Goal: Task Accomplishment & Management: Use online tool/utility

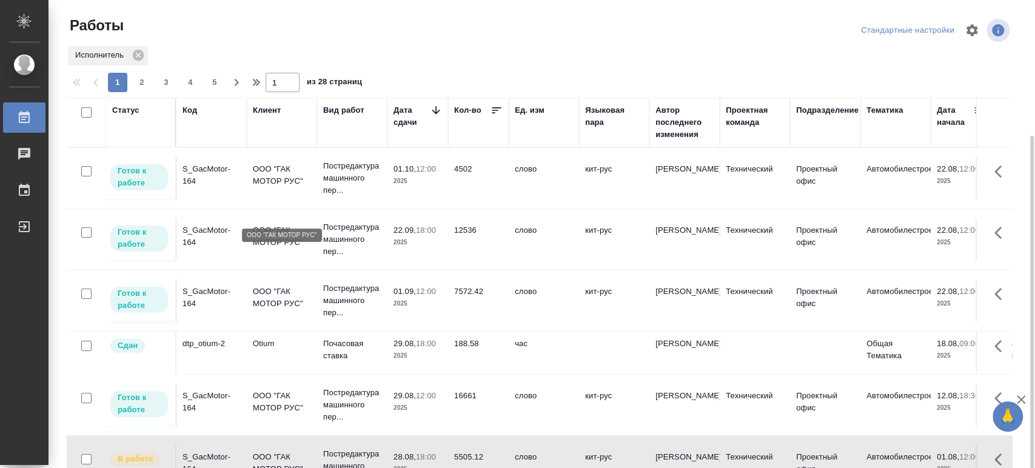
scroll to position [121, 0]
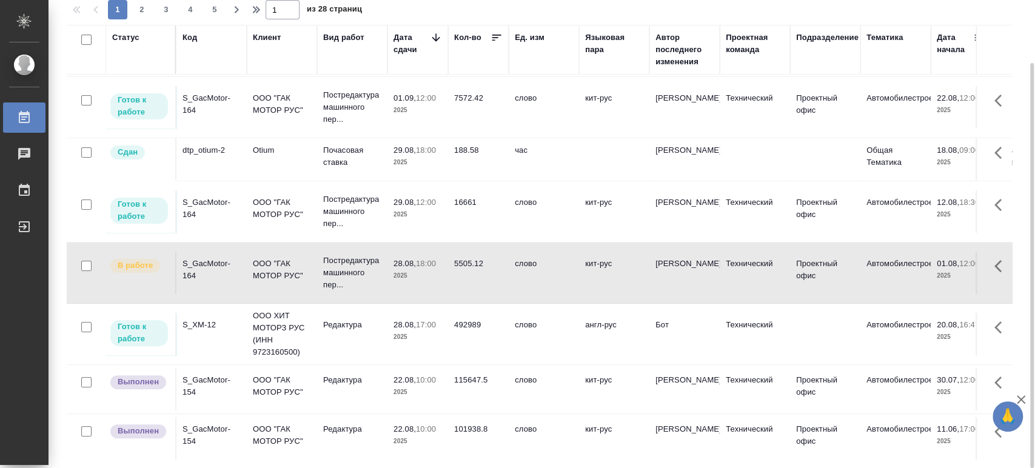
click at [190, 204] on div "S_GacMotor-164" at bounding box center [211, 208] width 58 height 24
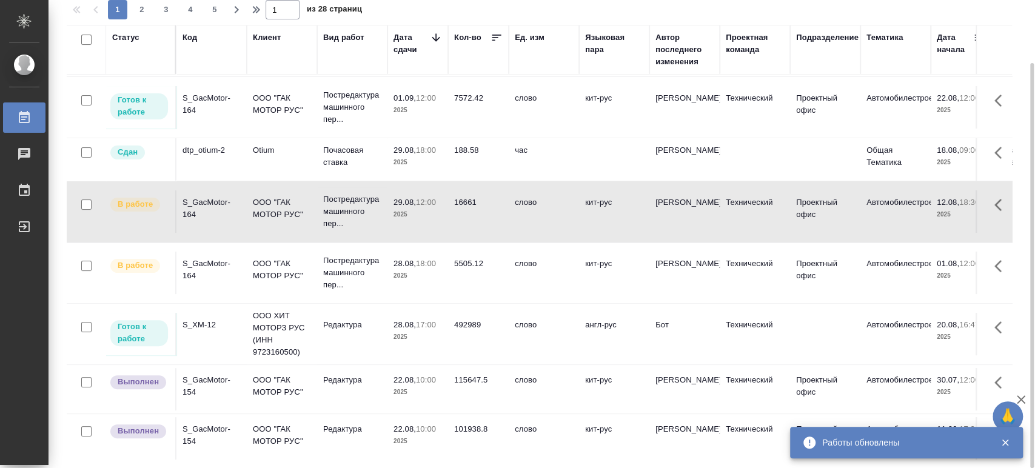
click at [195, 102] on div "S_GacMotor-164" at bounding box center [211, 104] width 58 height 24
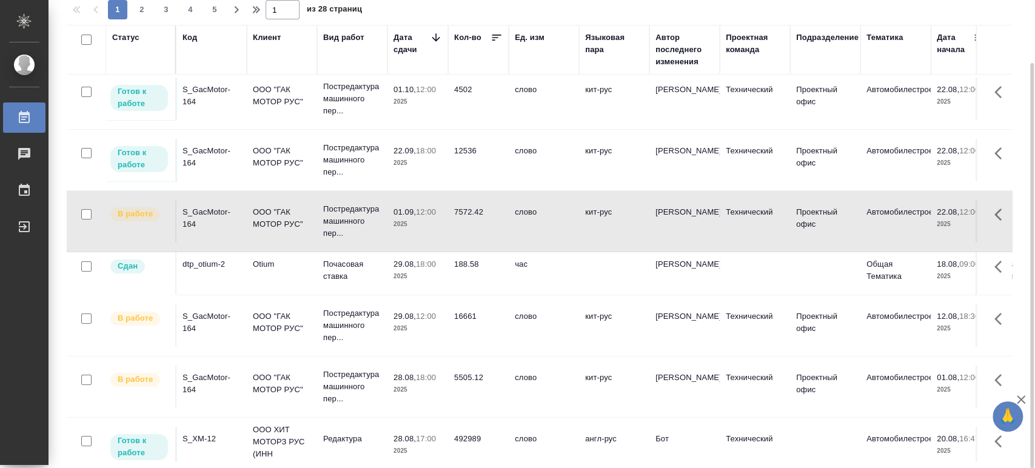
scroll to position [0, 0]
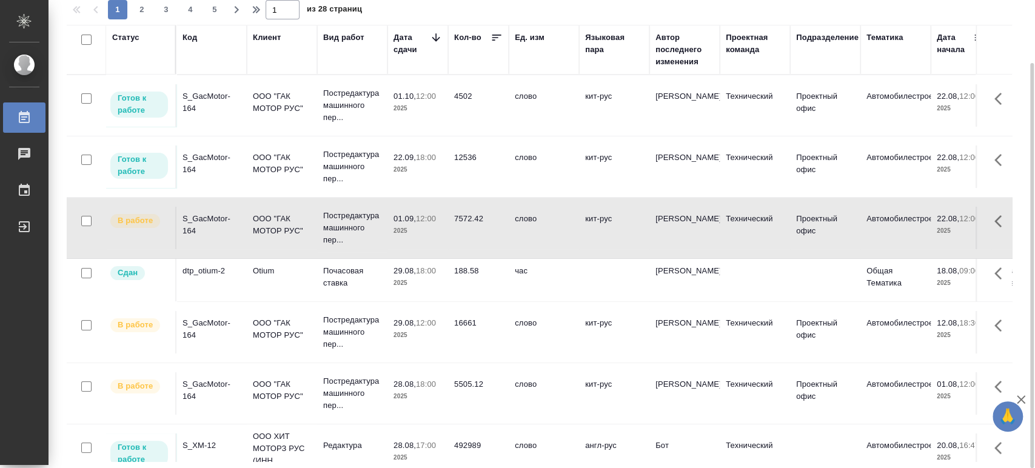
click at [199, 162] on div "S_GacMotor-164" at bounding box center [211, 164] width 58 height 24
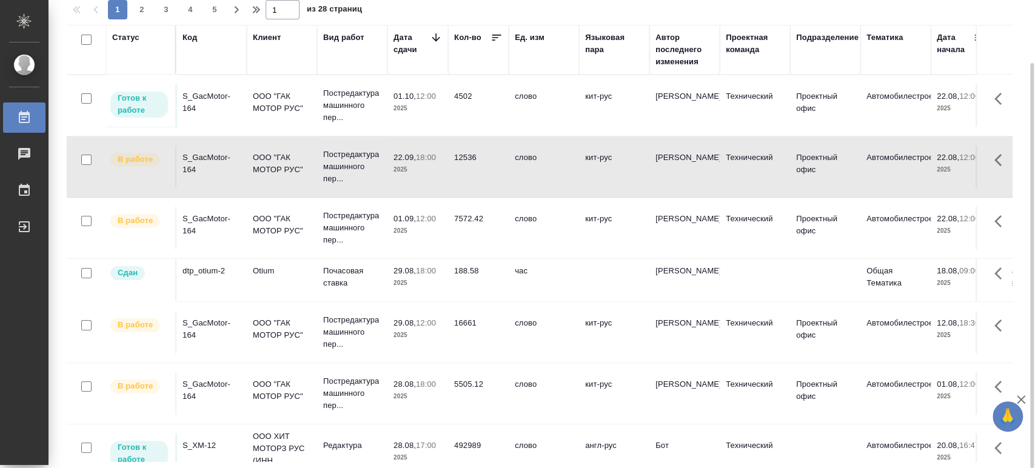
click at [197, 96] on div "S_GacMotor-164" at bounding box center [211, 102] width 58 height 24
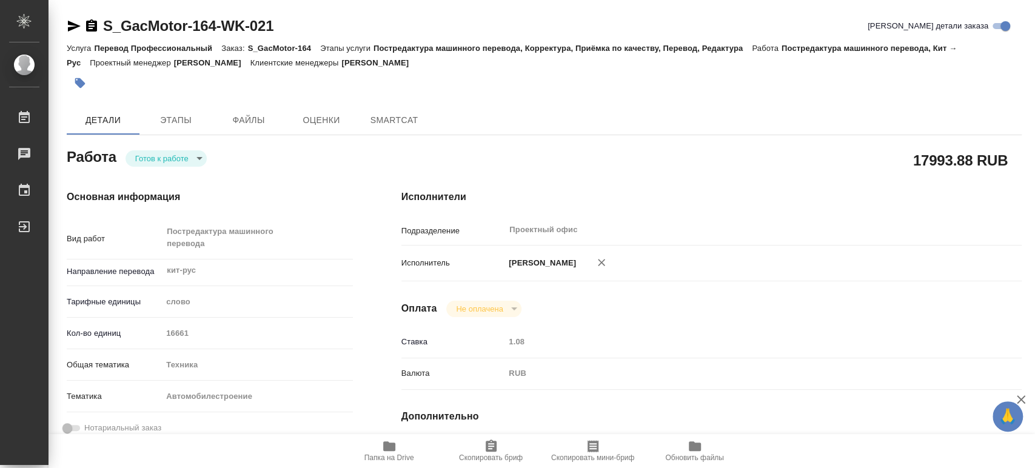
type textarea "x"
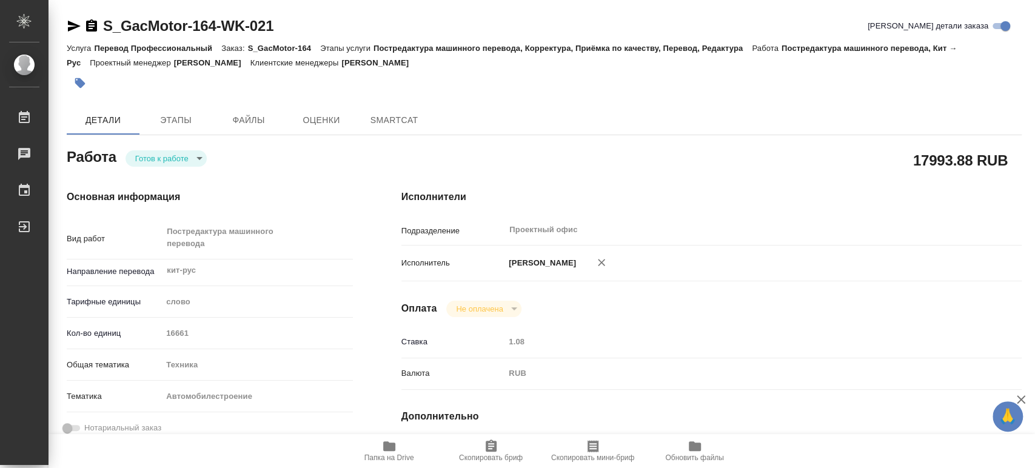
type textarea "x"
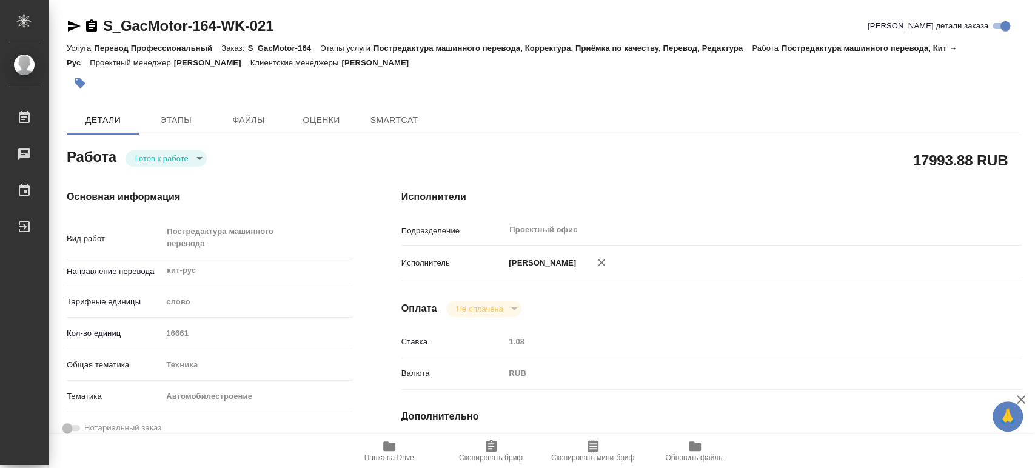
type textarea "x"
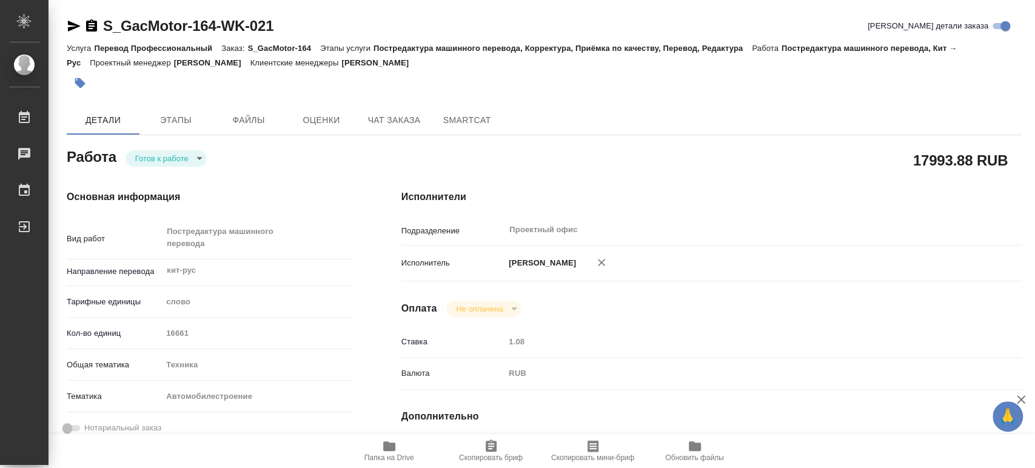
type textarea "x"
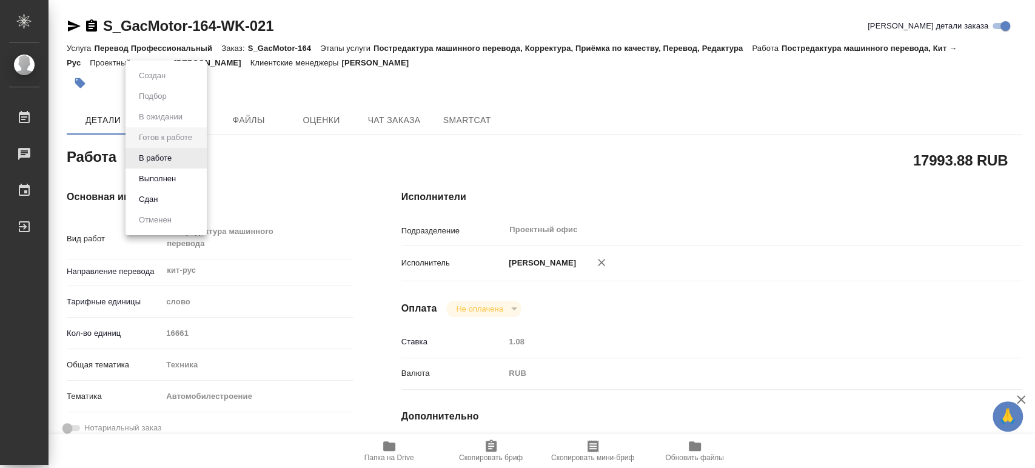
click at [197, 158] on body "🙏 .cls-1 fill:#fff; AWATERA Tsaturyan Robert Работы Чаты График Выйти S_GacMoto…" at bounding box center [517, 234] width 1035 height 468
type textarea "x"
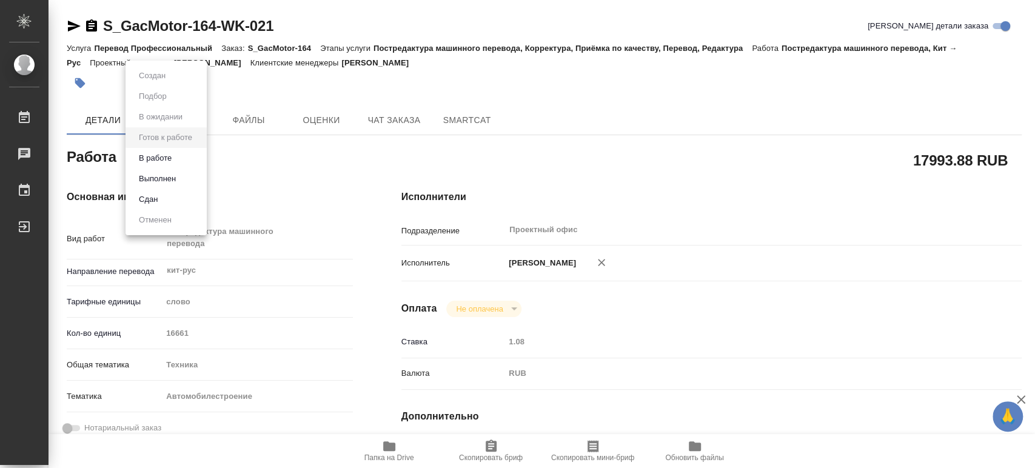
type textarea "x"
click at [159, 158] on button "В работе" at bounding box center [155, 158] width 40 height 13
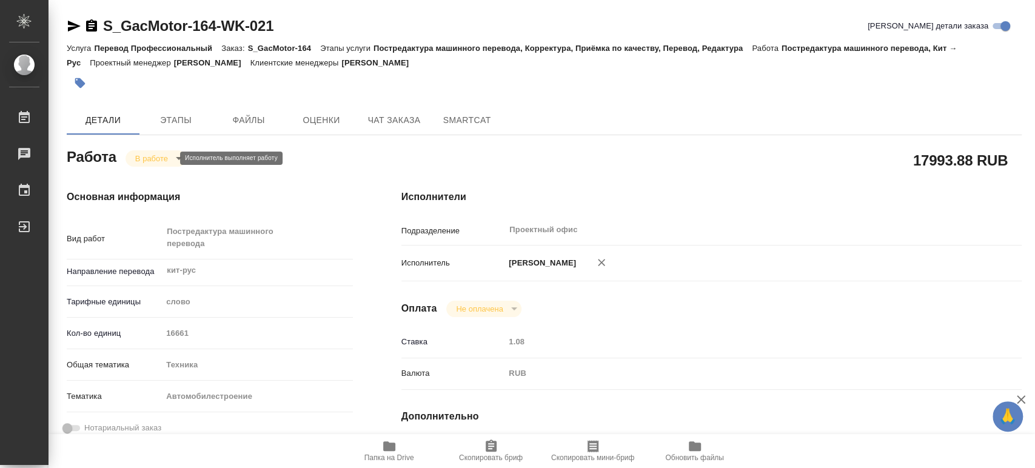
type textarea "x"
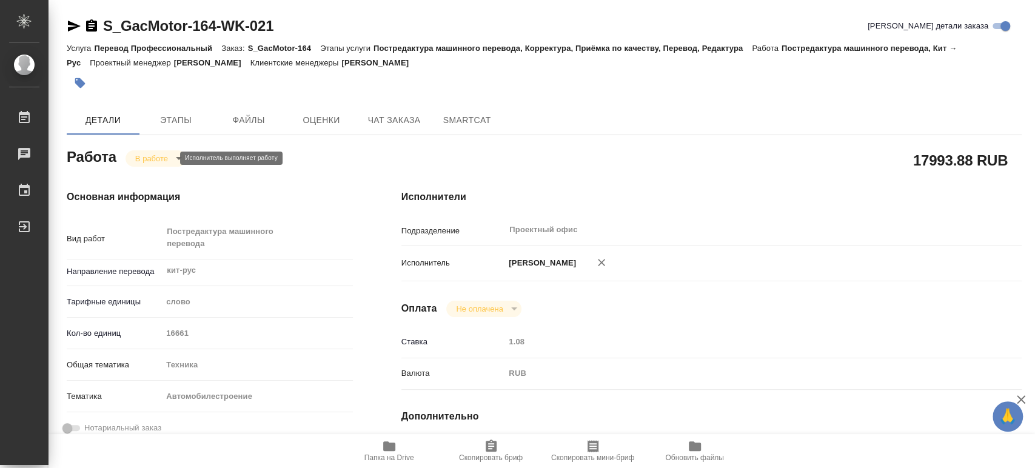
type textarea "x"
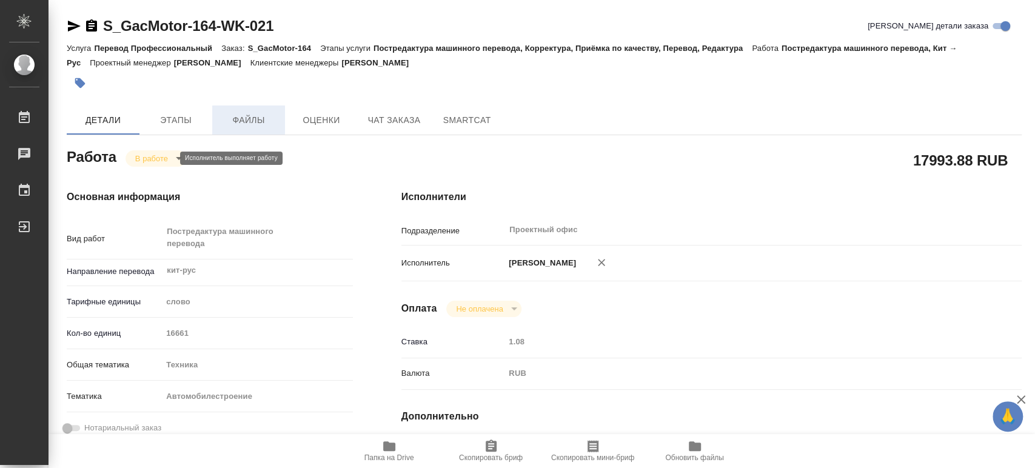
type textarea "x"
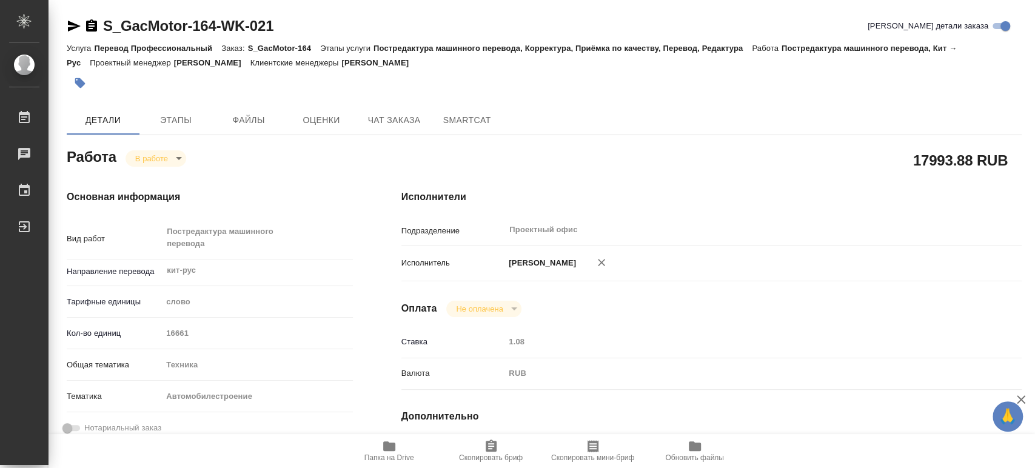
type textarea "x"
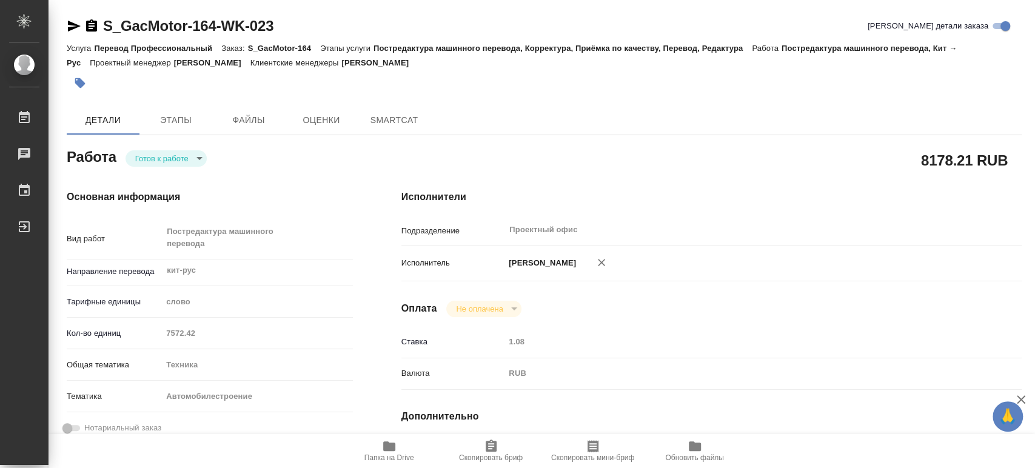
type textarea "x"
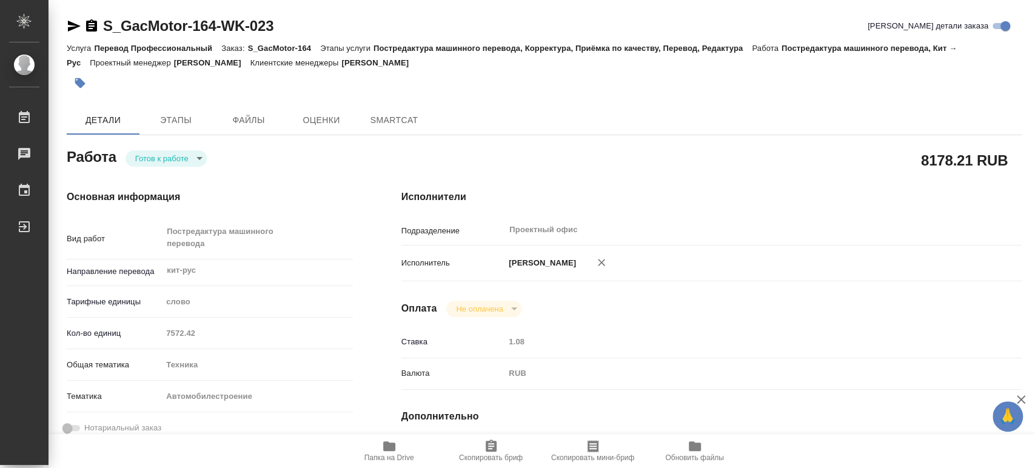
type textarea "x"
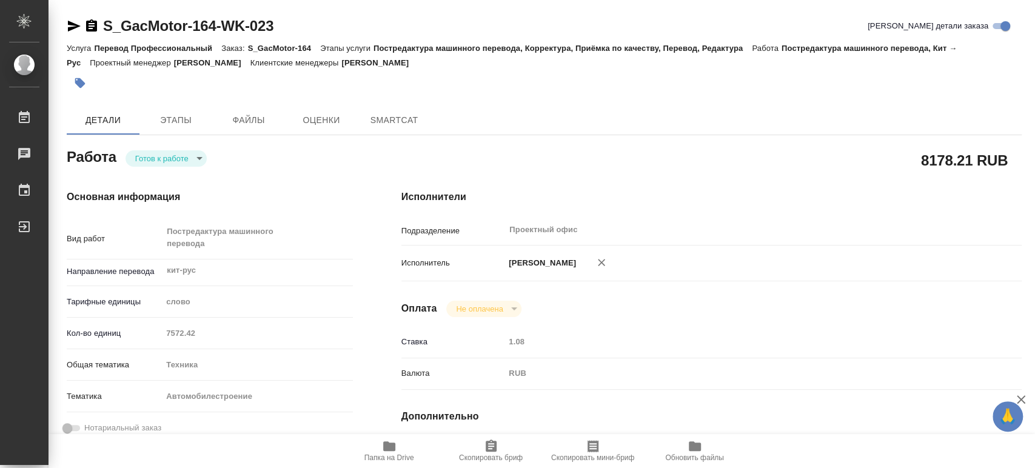
type textarea "x"
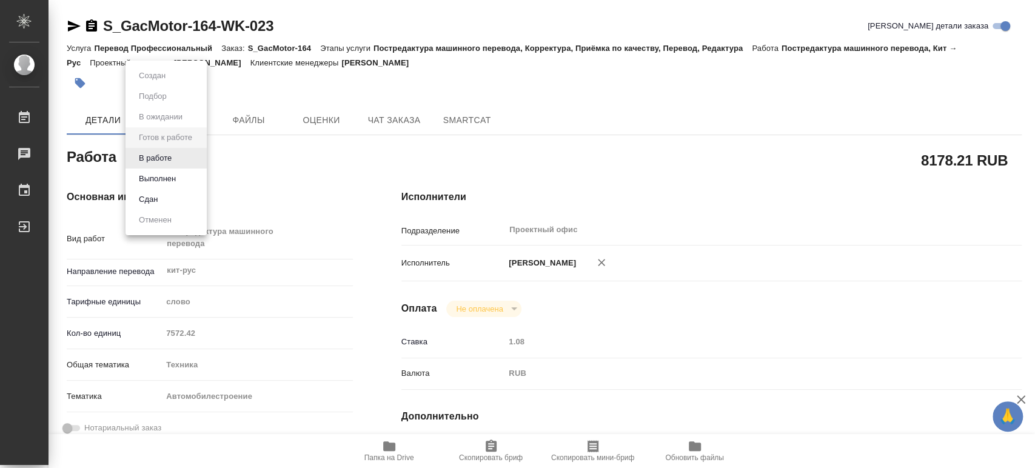
click at [199, 157] on body "🙏 .cls-1 fill:#fff; AWATERA Tsaturyan Robert Работы Чаты График Выйти S_GacMoto…" at bounding box center [517, 234] width 1035 height 468
type textarea "x"
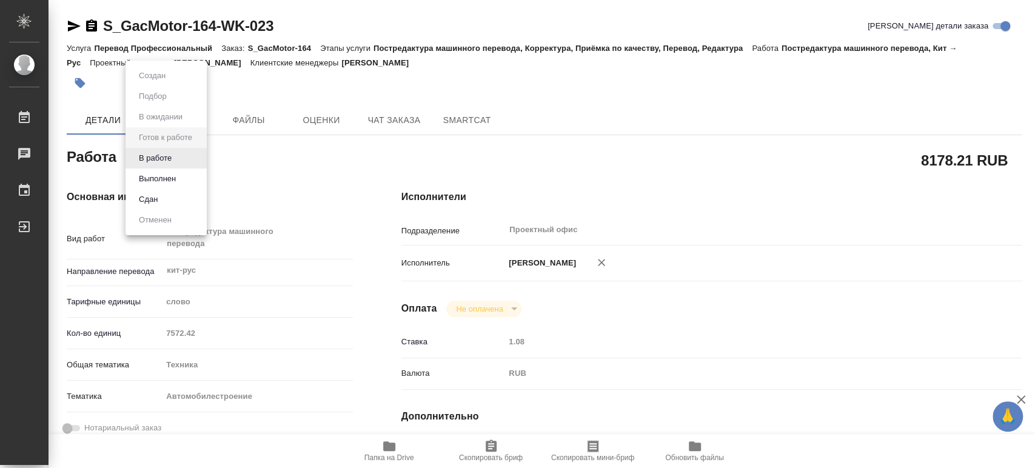
type textarea "x"
click at [163, 157] on button "В работе" at bounding box center [155, 158] width 40 height 13
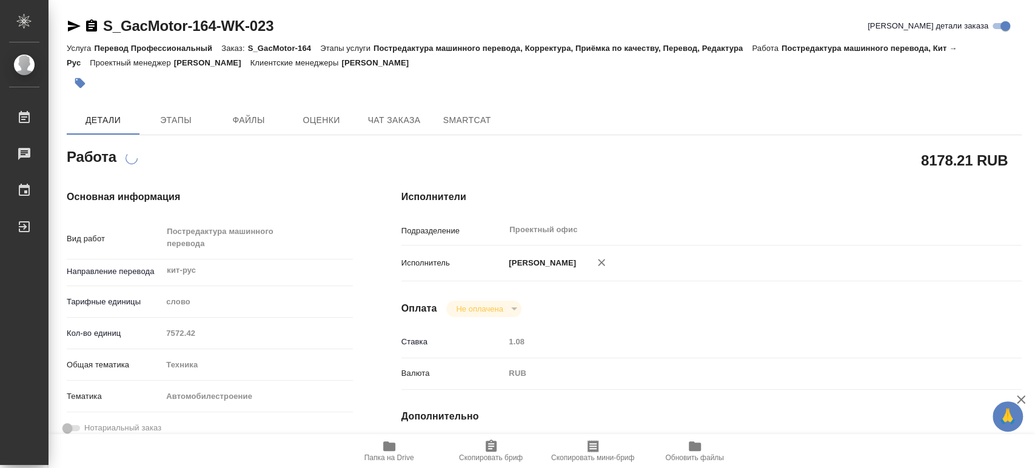
type textarea "x"
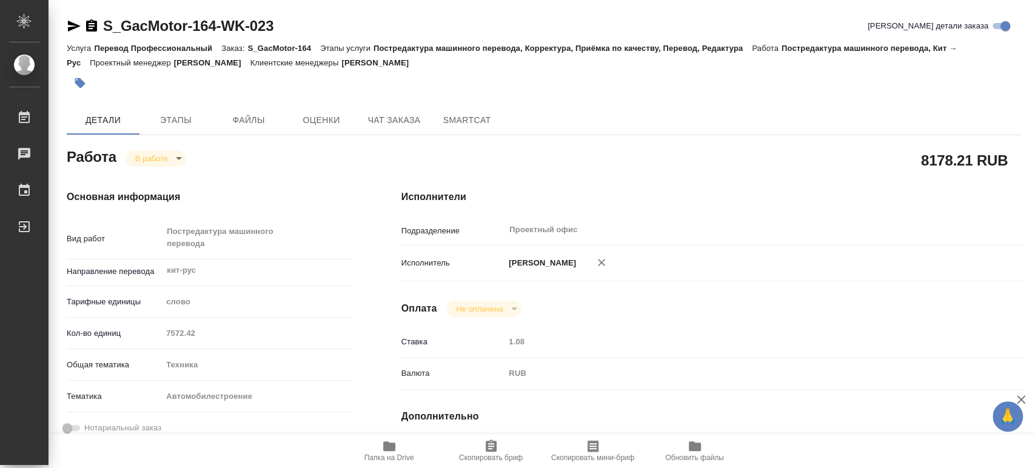
type textarea "x"
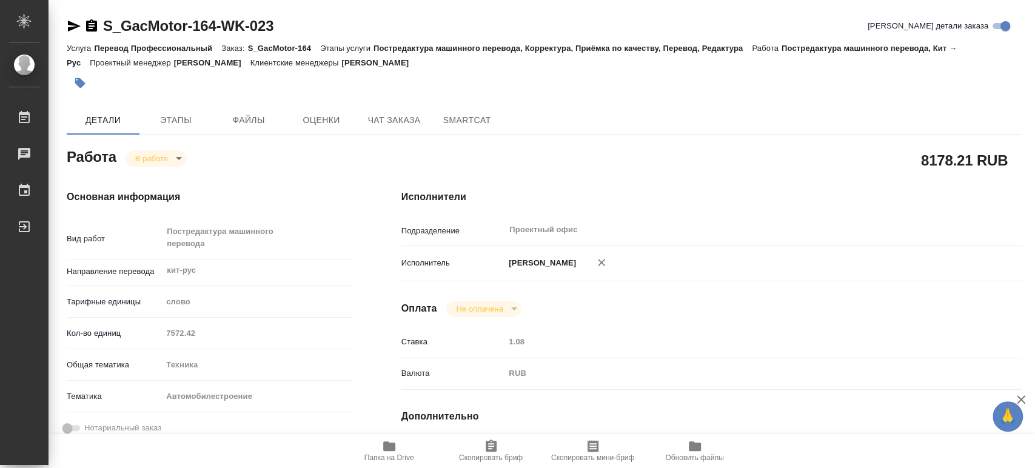
type textarea "x"
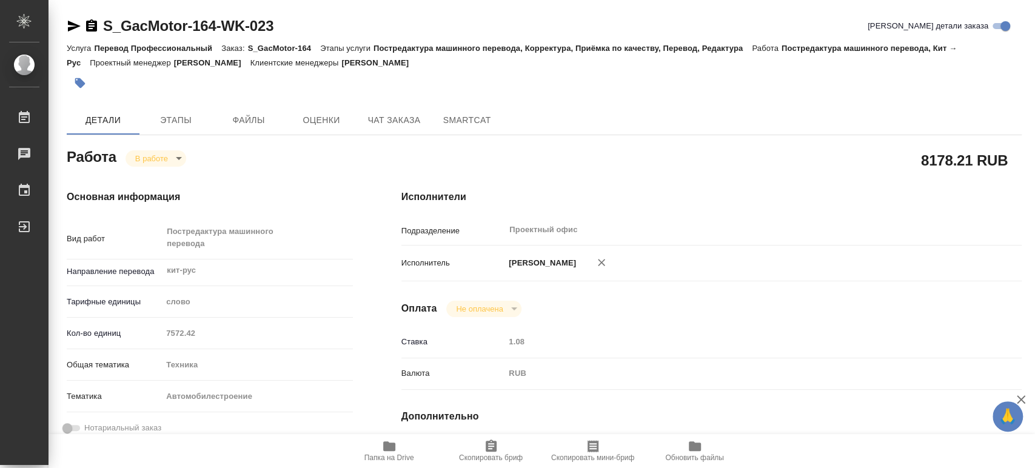
type textarea "x"
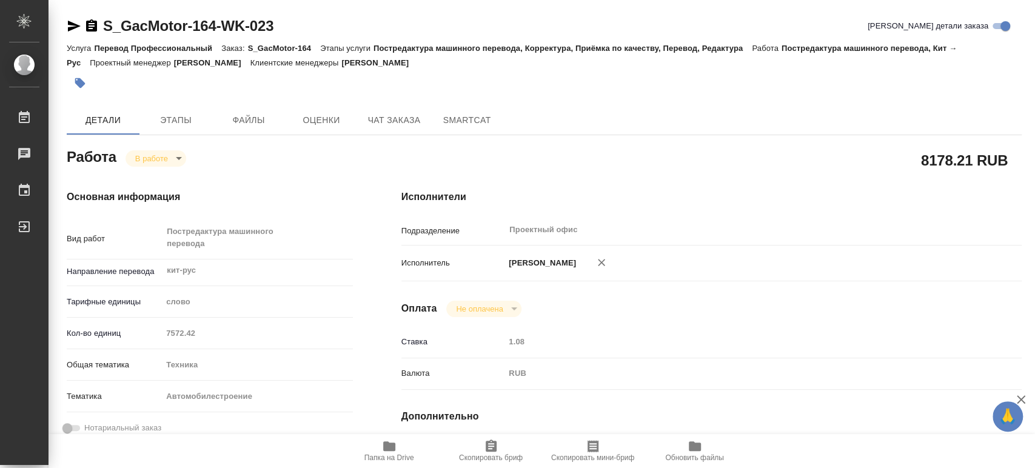
type textarea "x"
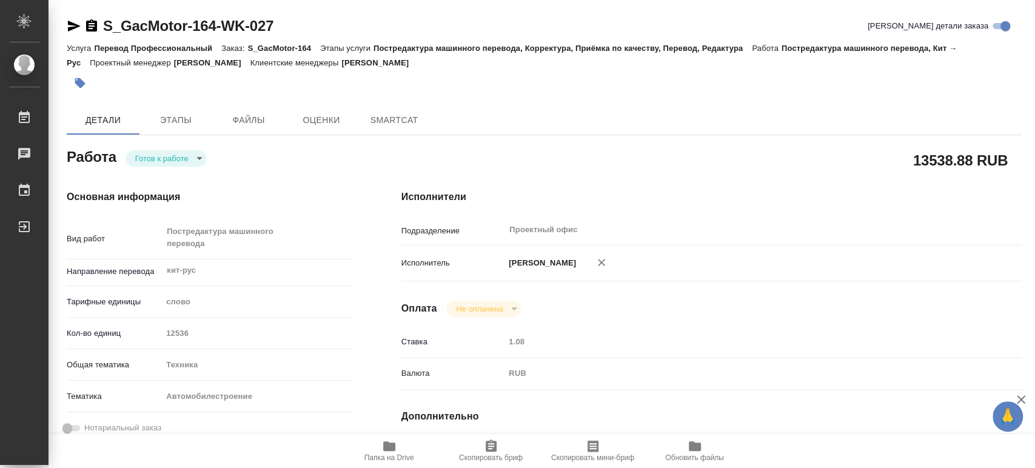
type textarea "x"
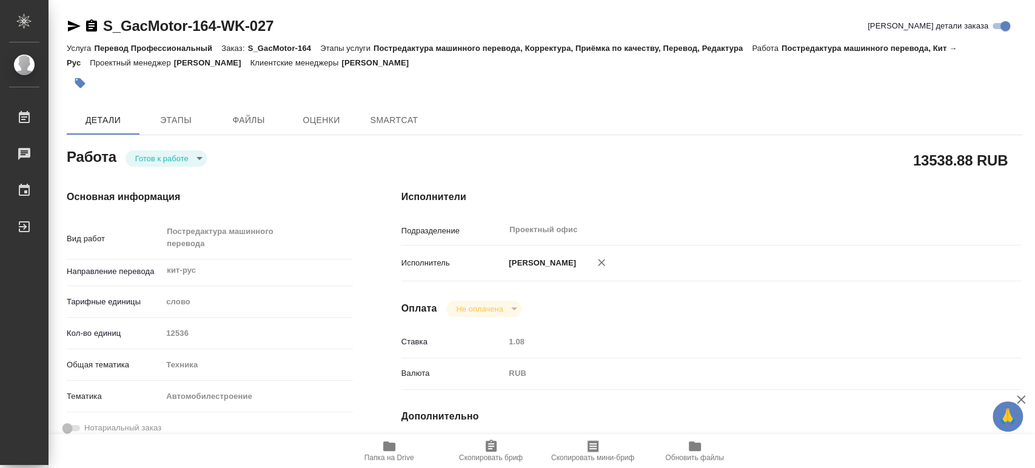
type textarea "x"
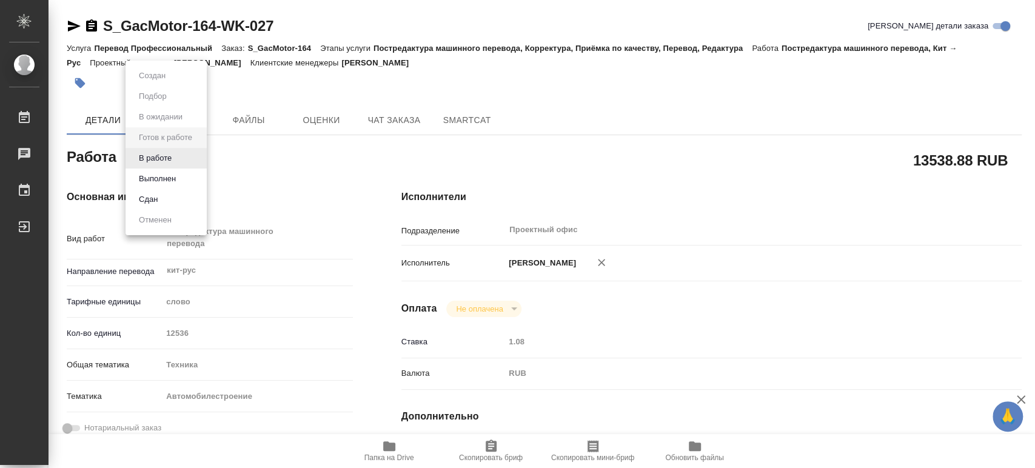
click at [198, 161] on body "🙏 .cls-1 fill:#fff; AWATERA Tsaturyan Robert Работы Чаты График Выйти S_GacMoto…" at bounding box center [517, 234] width 1035 height 468
type textarea "x"
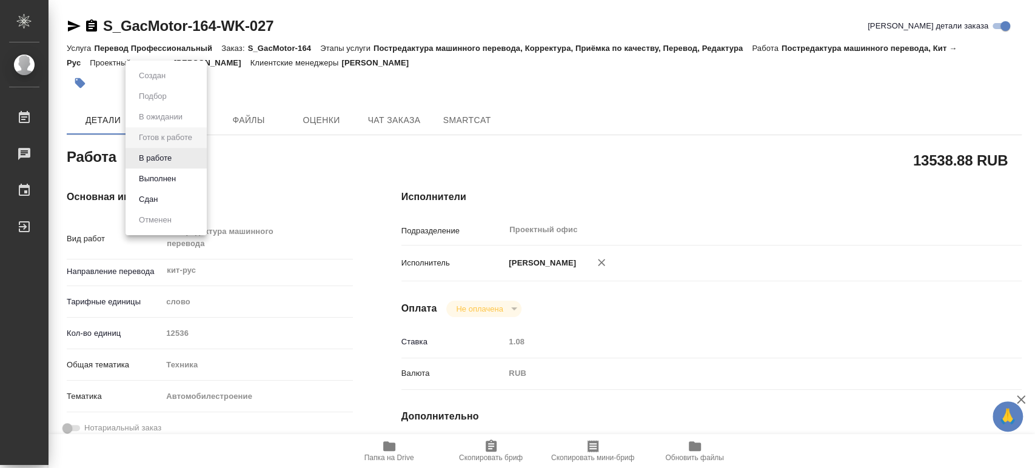
type textarea "x"
click at [157, 156] on button "В работе" at bounding box center [155, 158] width 40 height 13
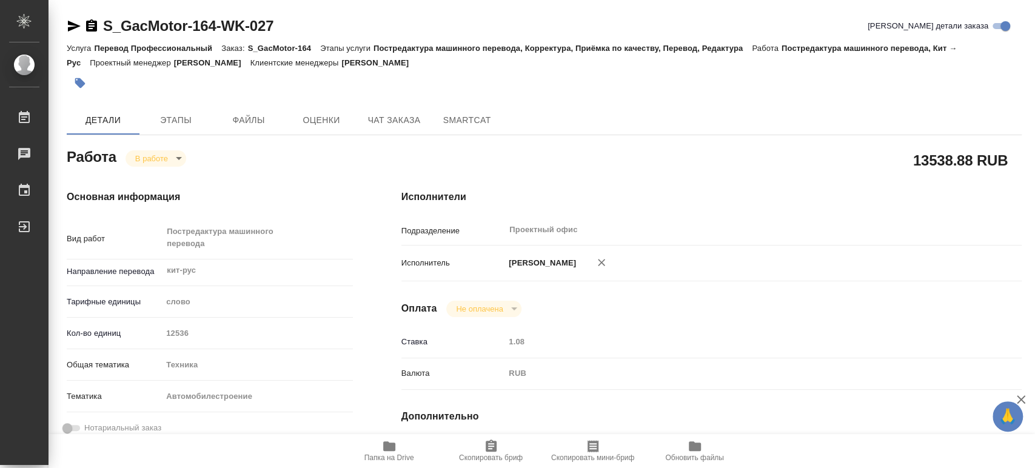
type textarea "x"
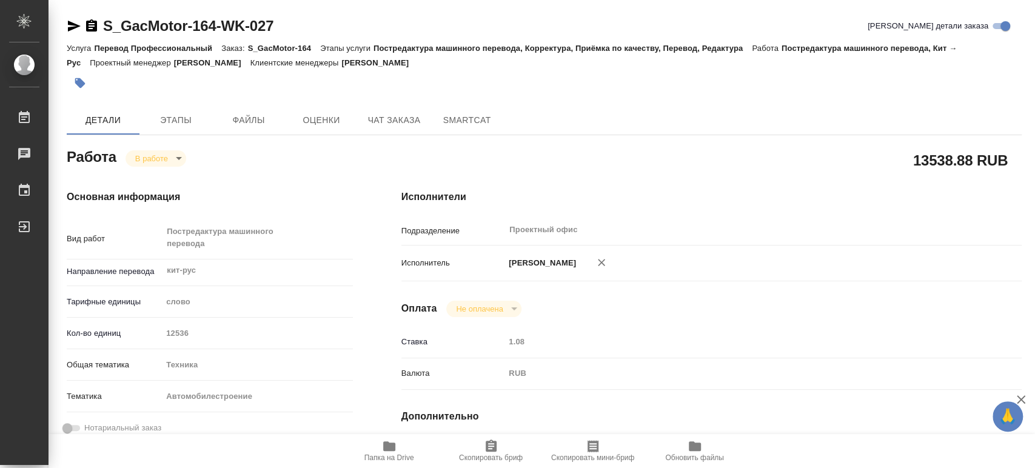
type textarea "x"
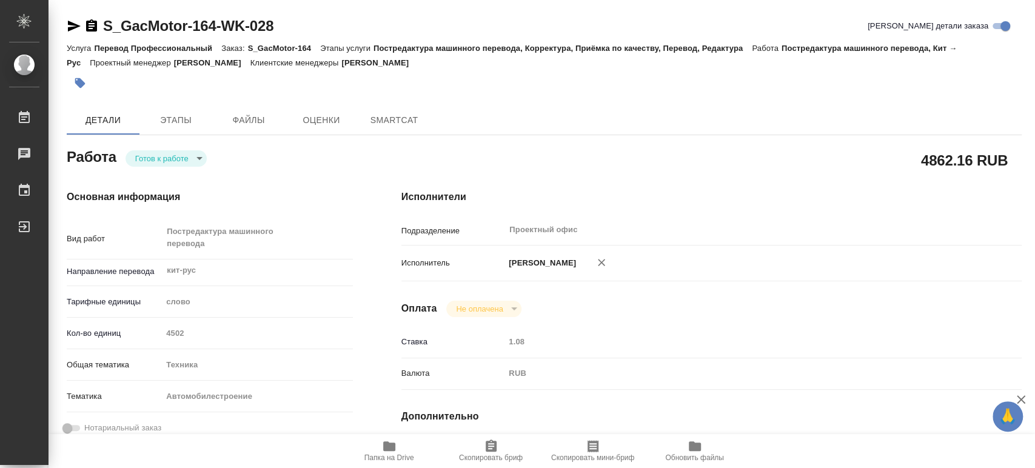
type textarea "x"
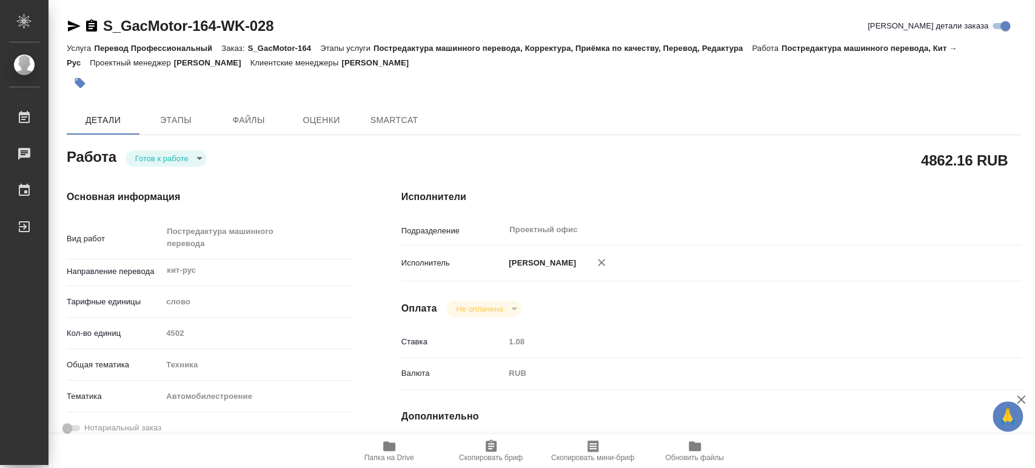
type textarea "x"
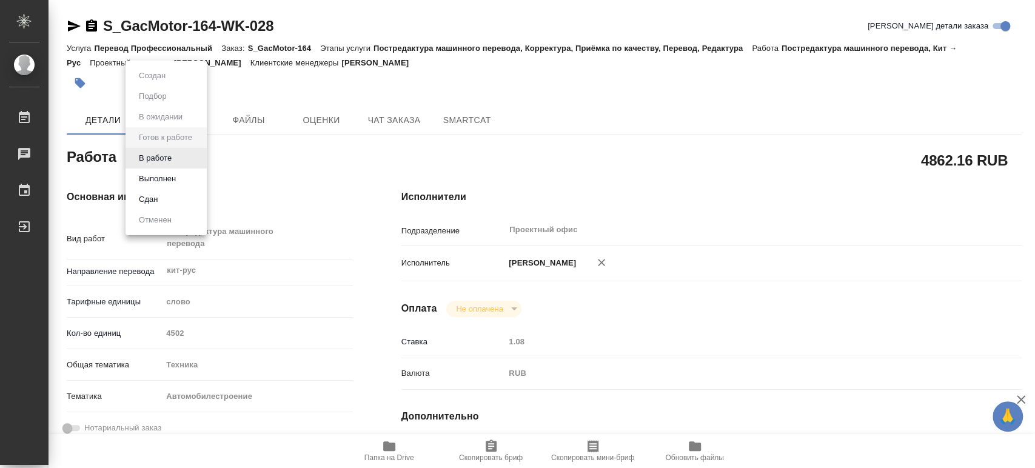
click at [201, 157] on body "🙏 .cls-1 fill:#fff; AWATERA [PERSON_NAME] Чаты График Выйти S_GacMotor-164-WK-0…" at bounding box center [517, 234] width 1035 height 468
type textarea "x"
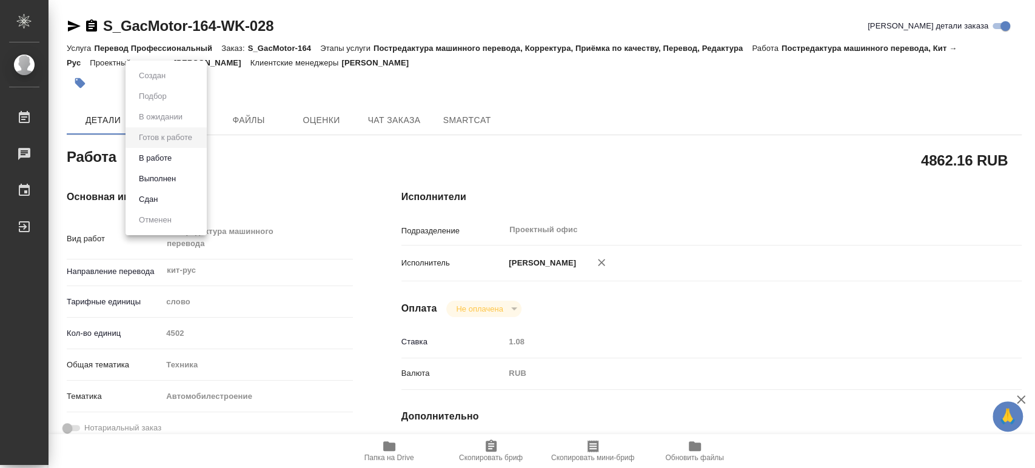
type textarea "x"
click at [165, 159] on button "В работе" at bounding box center [155, 158] width 40 height 13
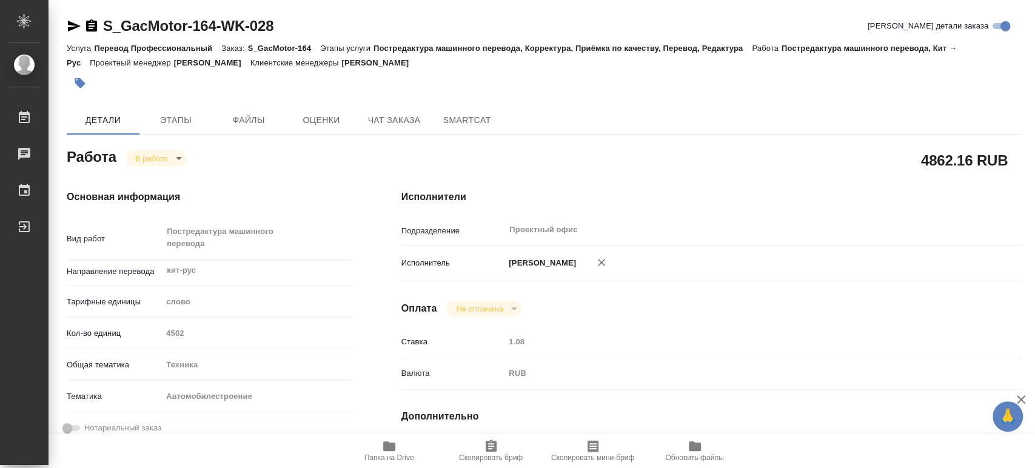
type textarea "x"
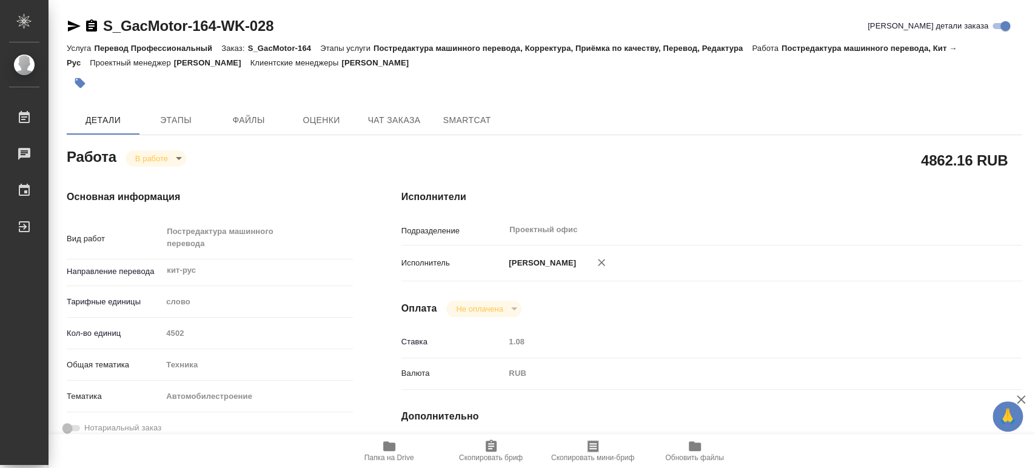
type textarea "x"
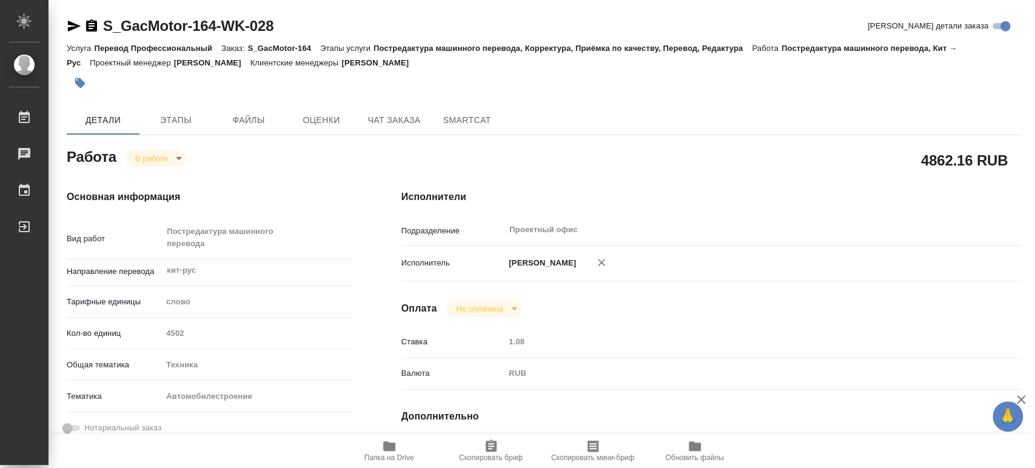
type textarea "x"
